Goal: Information Seeking & Learning: Understand process/instructions

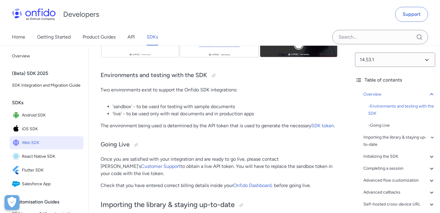
scroll to position [1668, 0]
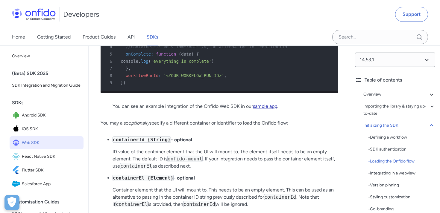
click at [272, 106] on link "sample app" at bounding box center [265, 107] width 24 height 6
click at [253, 104] on link "sample app" at bounding box center [265, 107] width 24 height 6
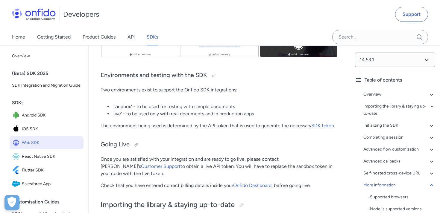
scroll to position [16574, 0]
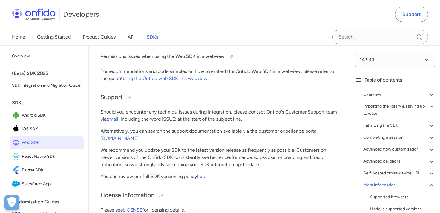
scroll to position [16680, 0]
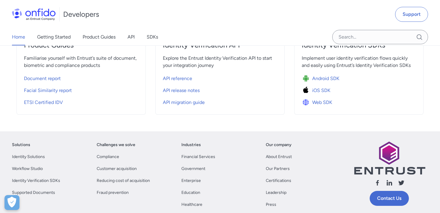
scroll to position [255, 0]
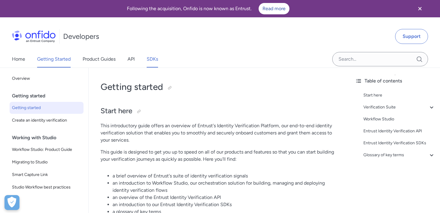
click at [152, 61] on link "SDKs" at bounding box center [152, 59] width 11 height 17
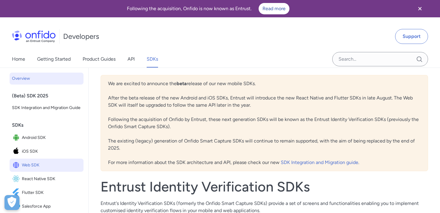
click at [61, 165] on span "Web SDK" at bounding box center [51, 165] width 59 height 8
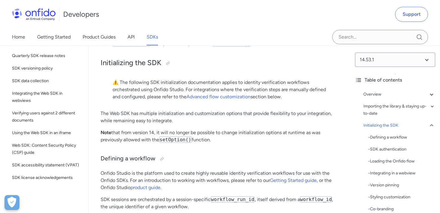
scroll to position [1196, 0]
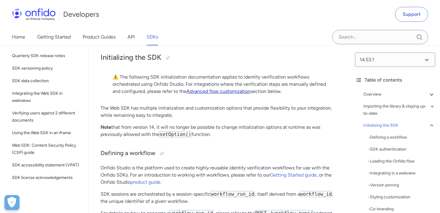
click at [233, 91] on link "Advanced flow customization" at bounding box center [218, 92] width 64 height 6
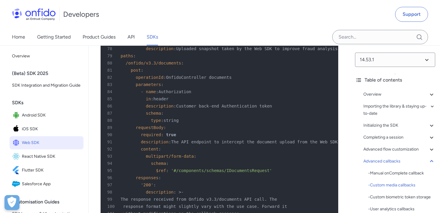
scroll to position [12872, 0]
